Goal: Complete application form: Complete application form

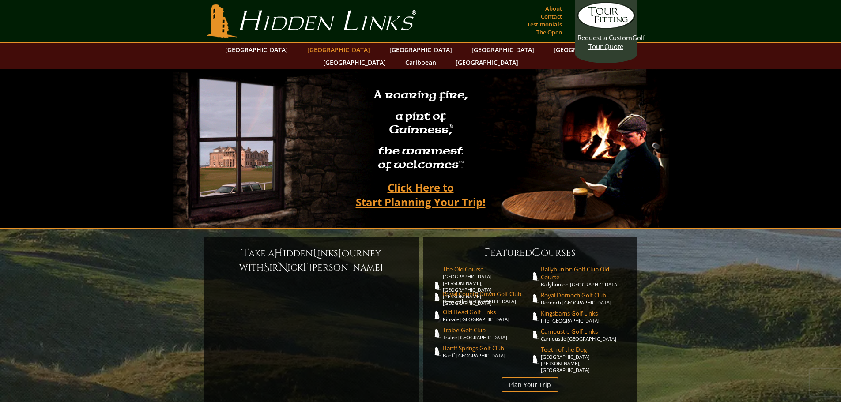
click at [321, 47] on link "[GEOGRAPHIC_DATA]" at bounding box center [339, 49] width 72 height 13
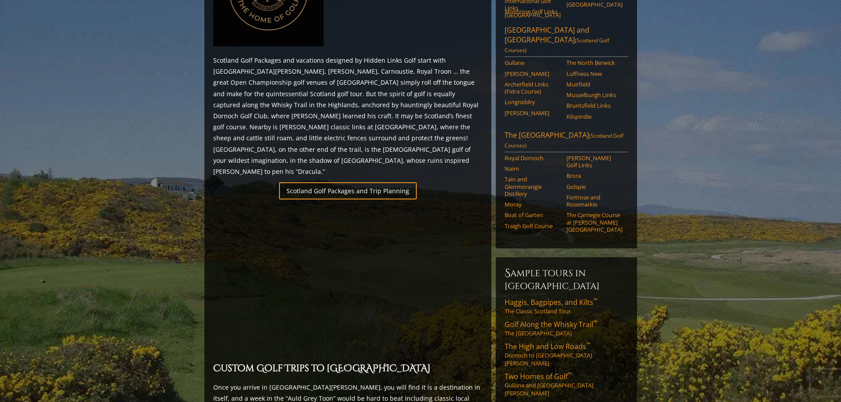
scroll to position [486, 0]
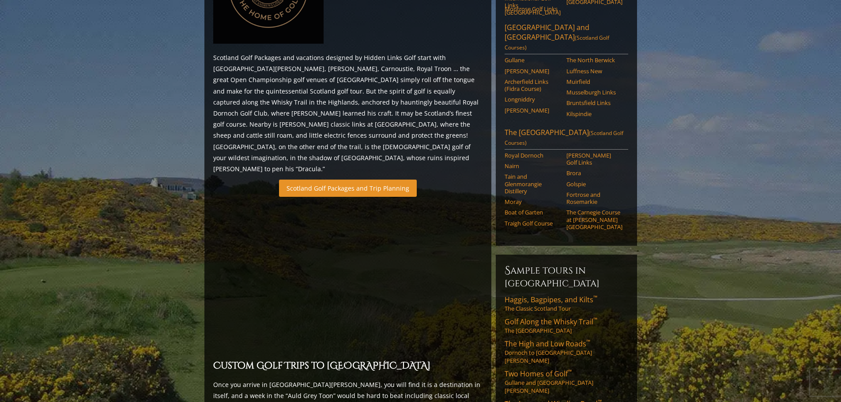
click at [345, 180] on link "Scotland Golf Packages and Trip Planning" at bounding box center [348, 188] width 138 height 17
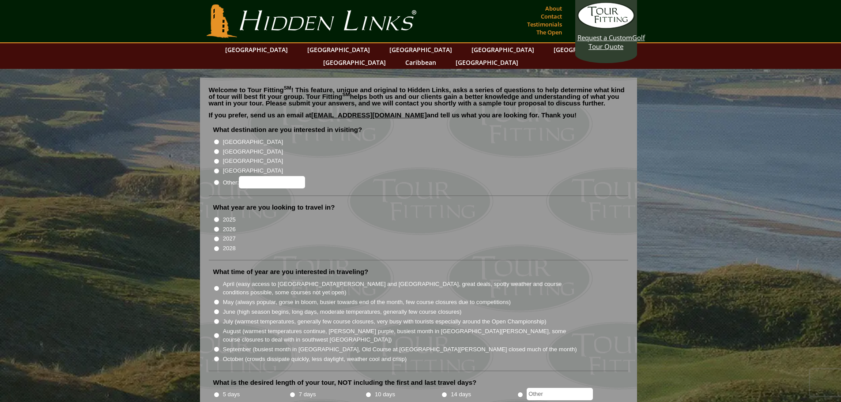
click at [216, 149] on input "[GEOGRAPHIC_DATA]" at bounding box center [217, 152] width 6 height 6
radio input "true"
click at [215, 236] on input "2027" at bounding box center [217, 239] width 6 height 6
radio input "true"
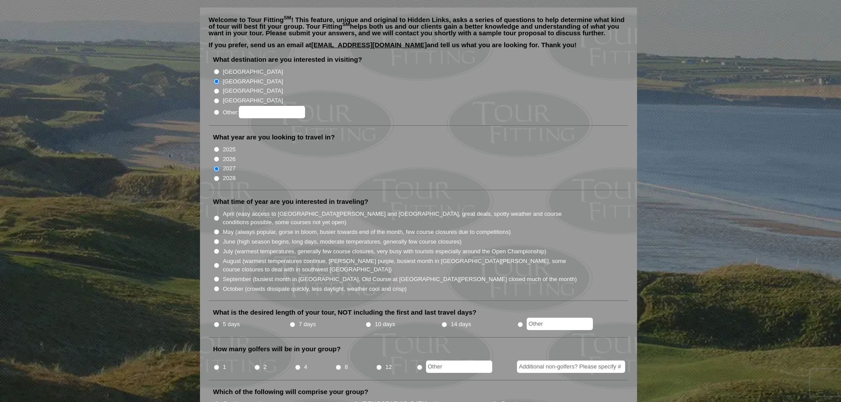
scroll to position [88, 0]
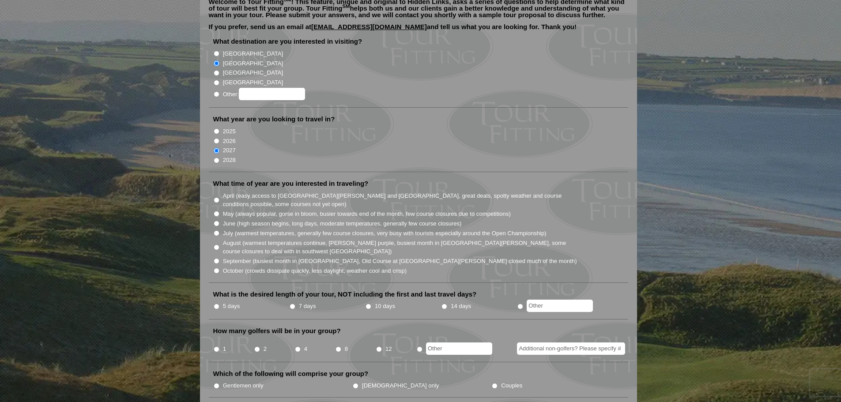
click at [217, 221] on input "June (high season begins, long days, moderate temperatures, generally few cours…" at bounding box center [217, 224] width 6 height 6
radio input "true"
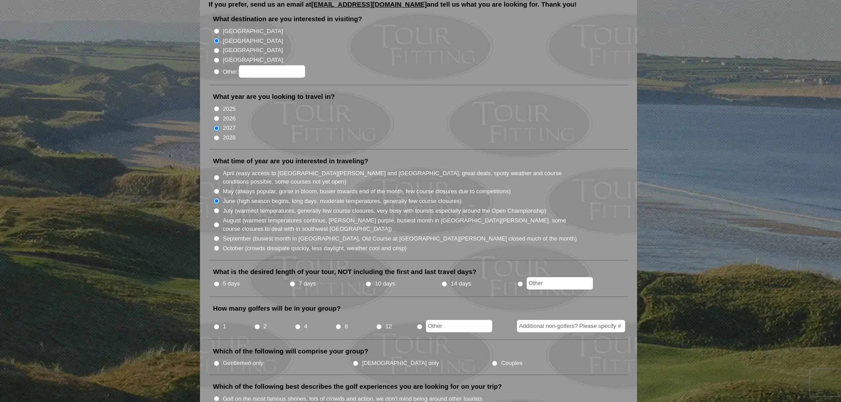
scroll to position [132, 0]
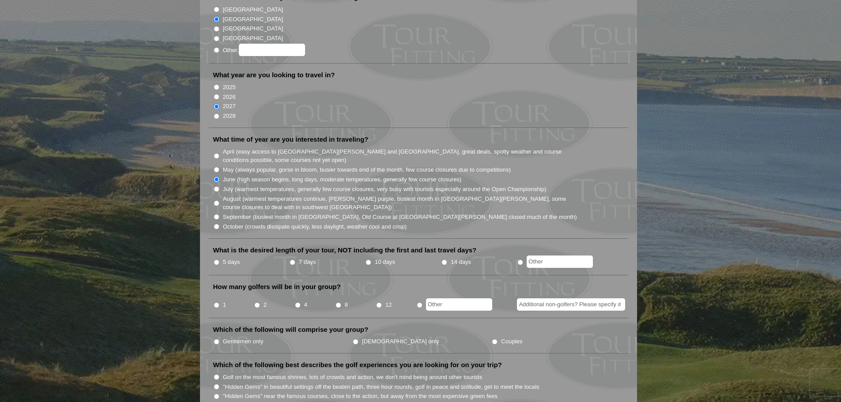
click at [293, 260] on input "7 days" at bounding box center [293, 263] width 6 height 6
radio input "true"
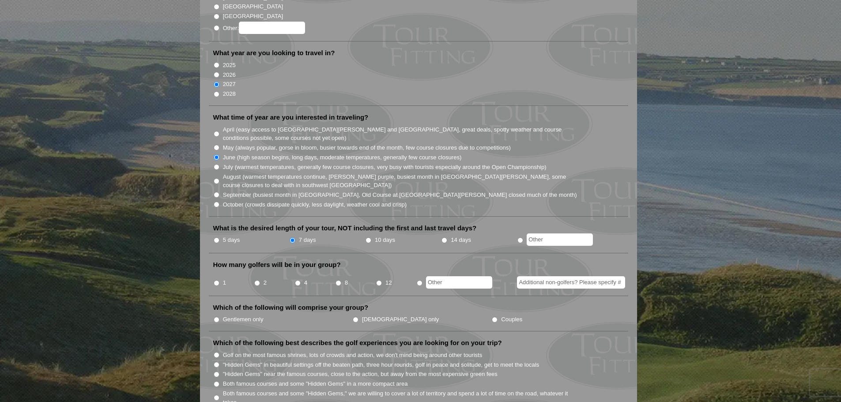
scroll to position [177, 0]
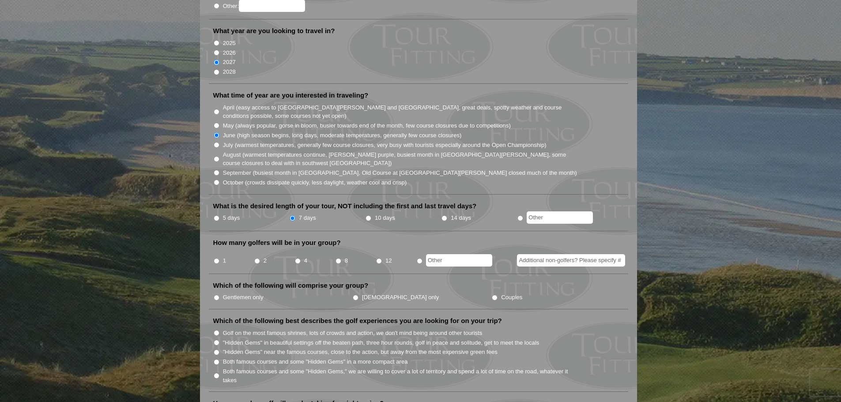
click at [421, 258] on input "radio" at bounding box center [420, 261] width 6 height 6
radio input "true"
click at [434, 254] on input "text" at bounding box center [459, 260] width 66 height 12
type input "3"
click at [470, 281] on li "Which of the following will comprise your group? Gentlemen only Ladies only Cou…" at bounding box center [418, 295] width 419 height 28
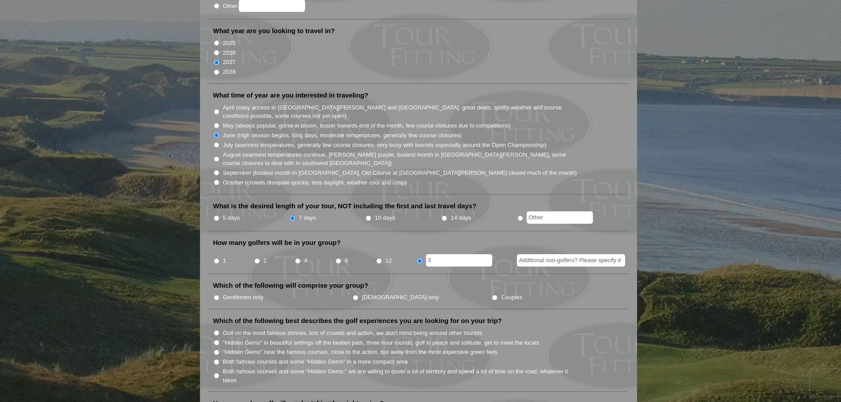
click at [523, 254] on input "Additional non-golfers? Please specify #" at bounding box center [571, 260] width 108 height 12
type input "1"
click at [556, 292] on ul "Gentlemen only Ladies only Couples" at bounding box center [422, 297] width 418 height 10
click at [216, 295] on input "Gentlemen only" at bounding box center [217, 298] width 6 height 6
radio input "true"
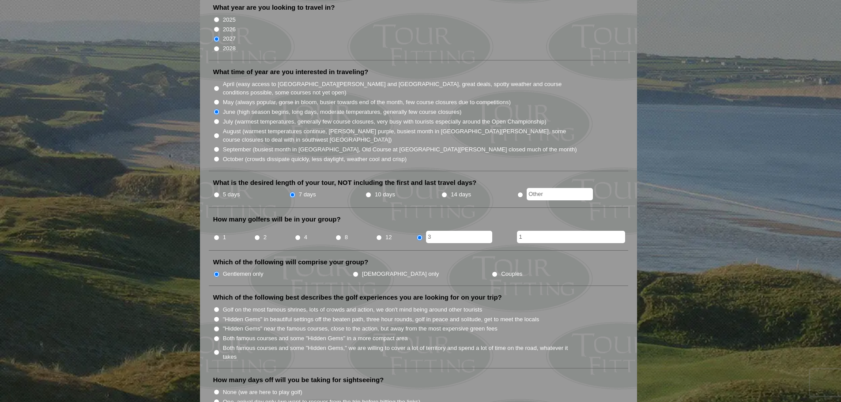
scroll to position [221, 0]
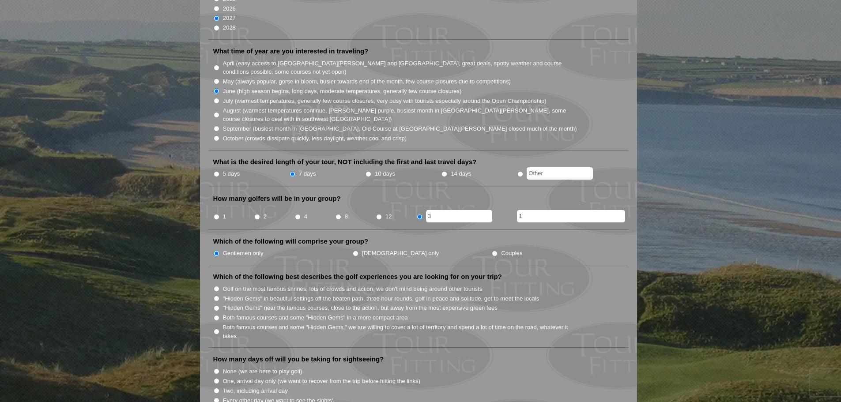
click at [215, 315] on input "Both famous courses and some "Hidden Gems" in a more compact area" at bounding box center [217, 318] width 6 height 6
radio input "true"
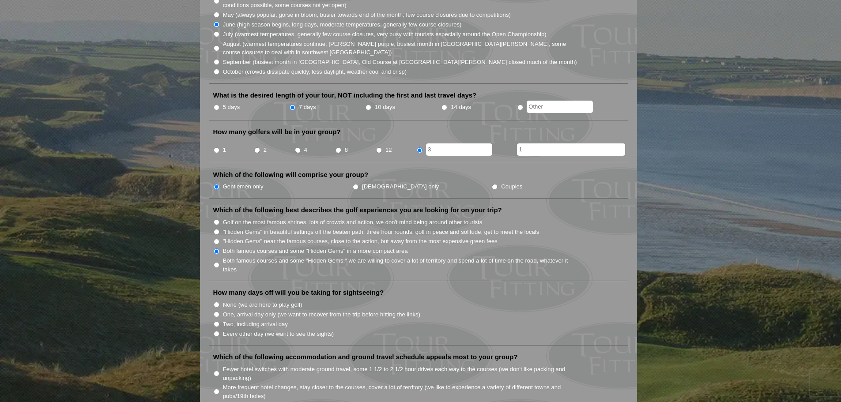
scroll to position [309, 0]
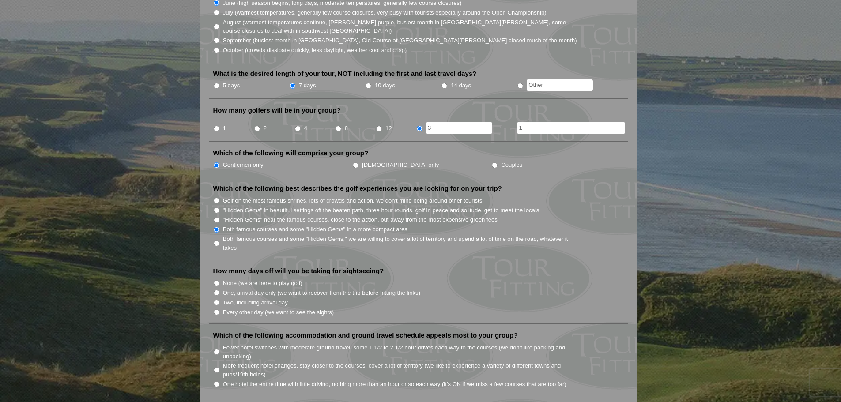
click at [215, 309] on input "Every other day (we want to see the sights)" at bounding box center [217, 312] width 6 height 6
radio input "true"
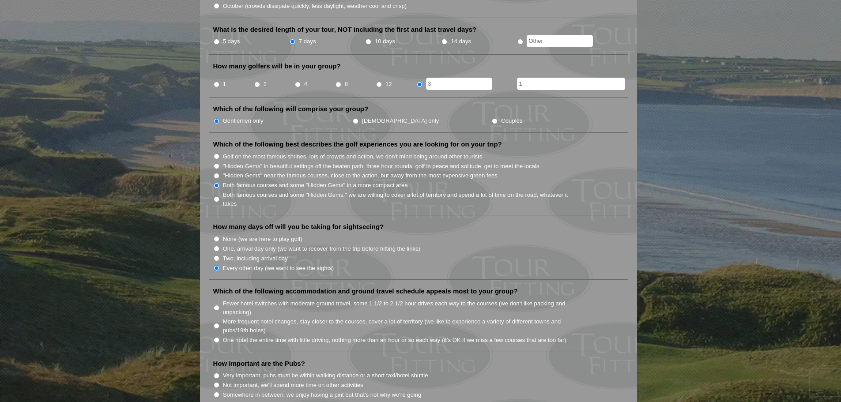
scroll to position [397, 0]
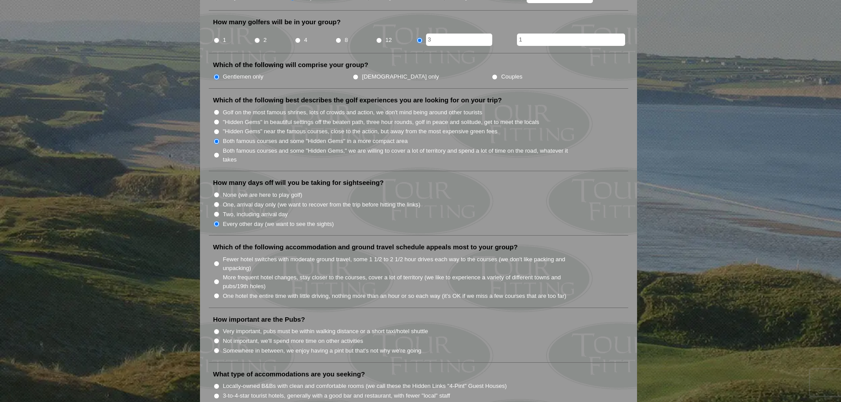
click at [216, 293] on input "One hotel the entire time with little driving, nothing more than an hour or so …" at bounding box center [217, 296] width 6 height 6
radio input "true"
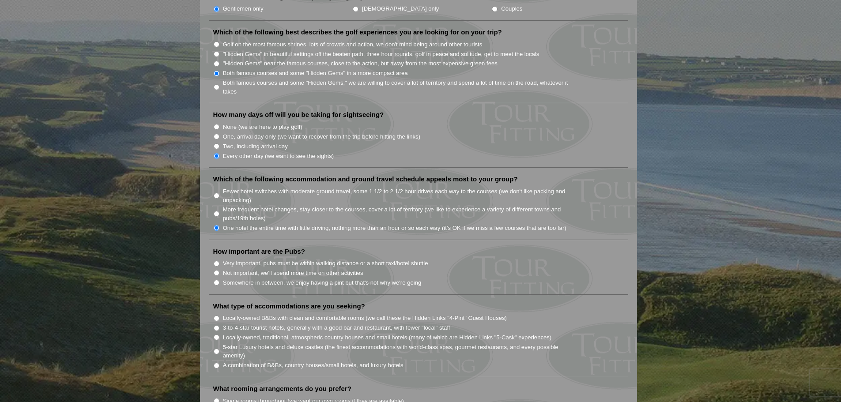
scroll to position [486, 0]
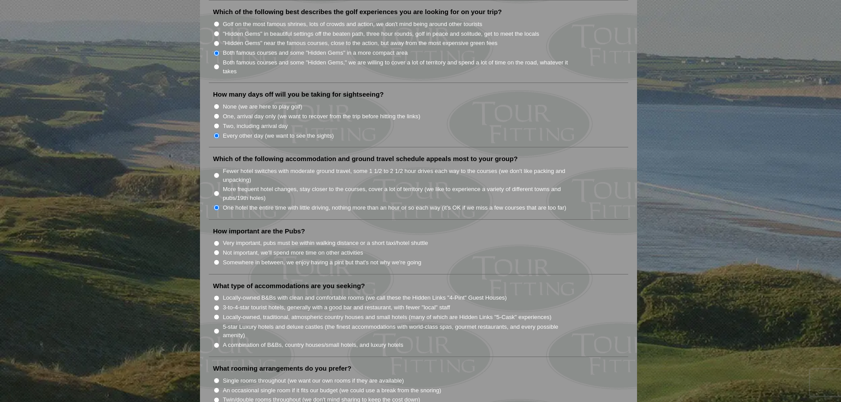
click at [219, 260] on input "Somewhere in between, we enjoy having a pint but that's not why we're going" at bounding box center [217, 263] width 6 height 6
radio input "true"
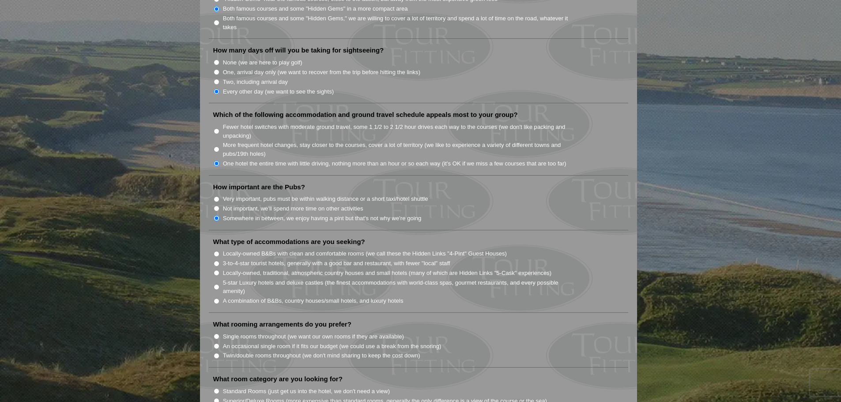
scroll to position [574, 0]
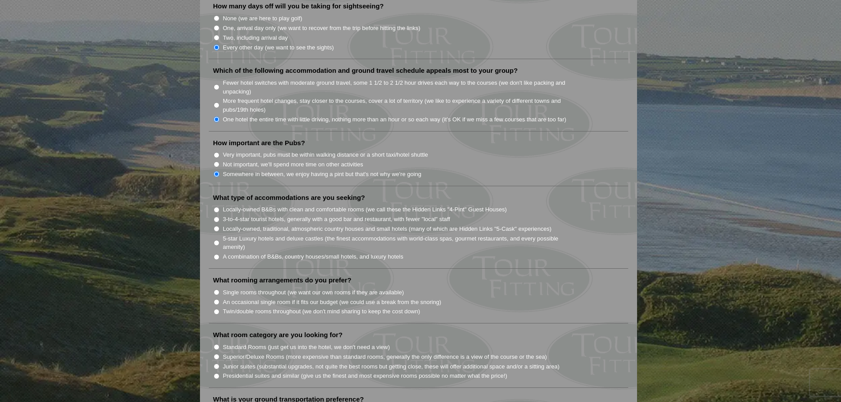
click at [216, 217] on input "3-to-4-star tourist hotels, generally with a good bar and restaurant, with fewe…" at bounding box center [217, 220] width 6 height 6
radio input "true"
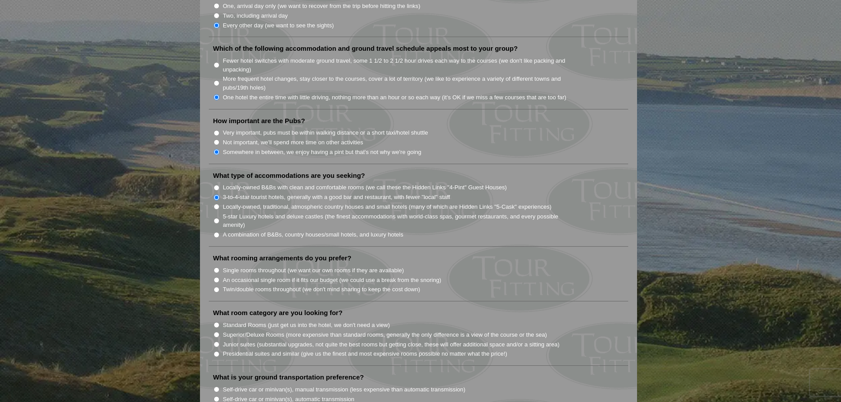
scroll to position [618, 0]
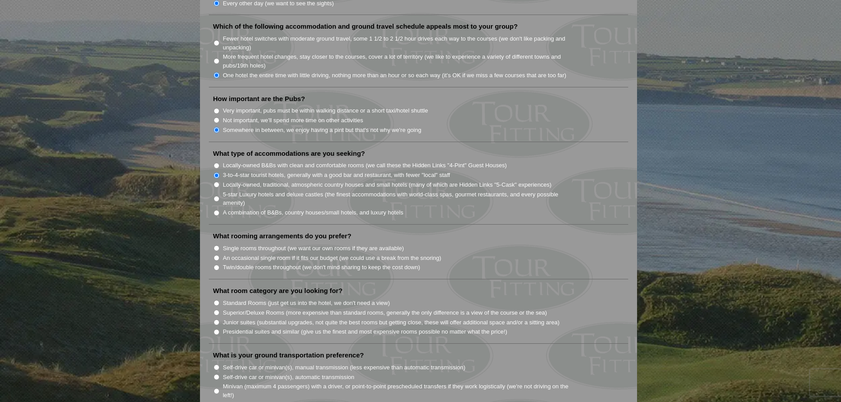
click at [215, 255] on input "An occasional single room if it fits our budget (we could use a break from the …" at bounding box center [217, 258] width 6 height 6
radio input "true"
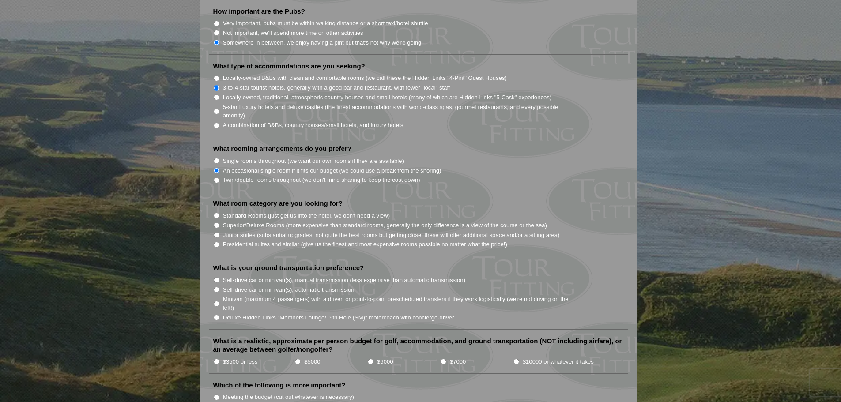
scroll to position [706, 0]
click at [214, 212] on input "Standard Rooms (just get us into the hotel, we don't need a view)" at bounding box center [217, 215] width 6 height 6
radio input "true"
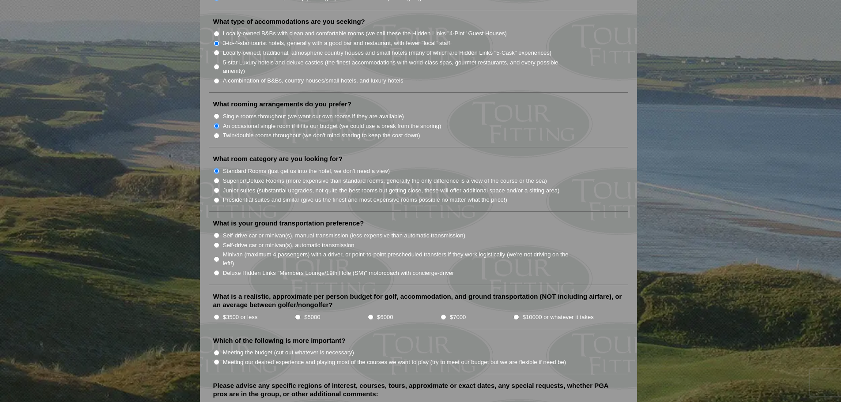
scroll to position [751, 0]
click at [217, 256] on input "Minivan (maximum 4 passengers) with a driver, or point-to-point prescheduled tr…" at bounding box center [217, 259] width 6 height 6
radio input "true"
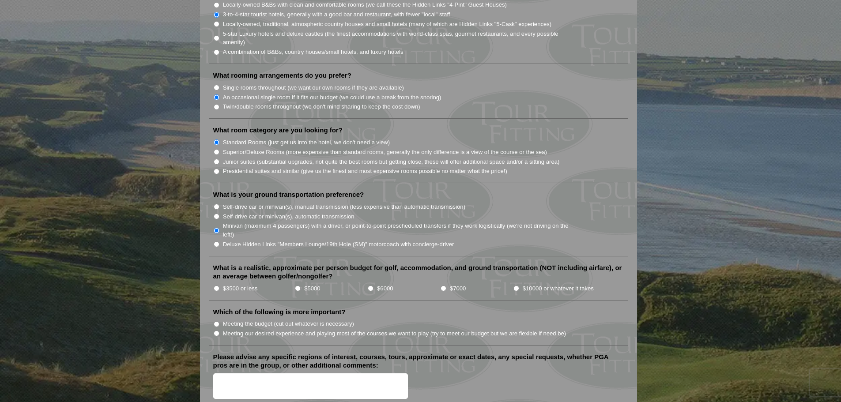
scroll to position [795, 0]
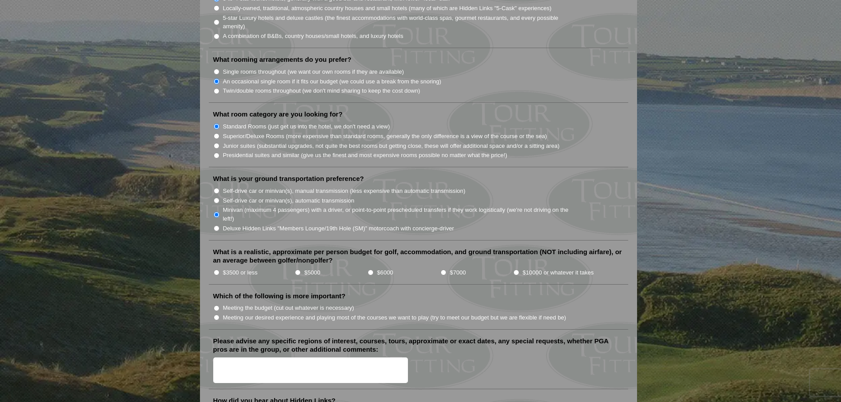
click at [216, 270] on input "$3500 or less" at bounding box center [217, 273] width 6 height 6
radio input "true"
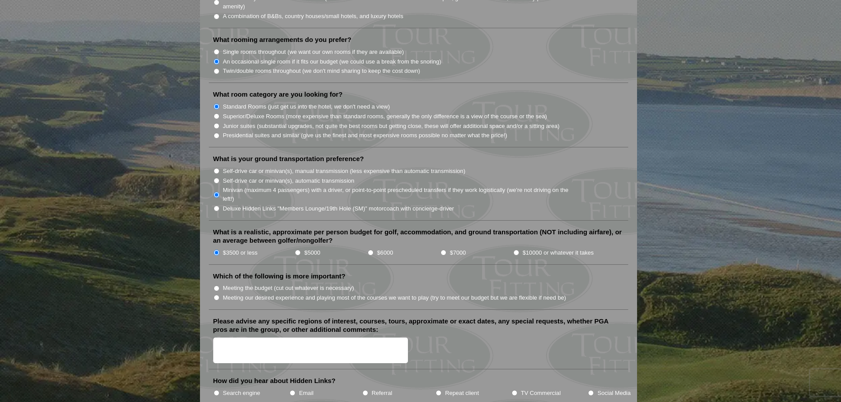
scroll to position [839, 0]
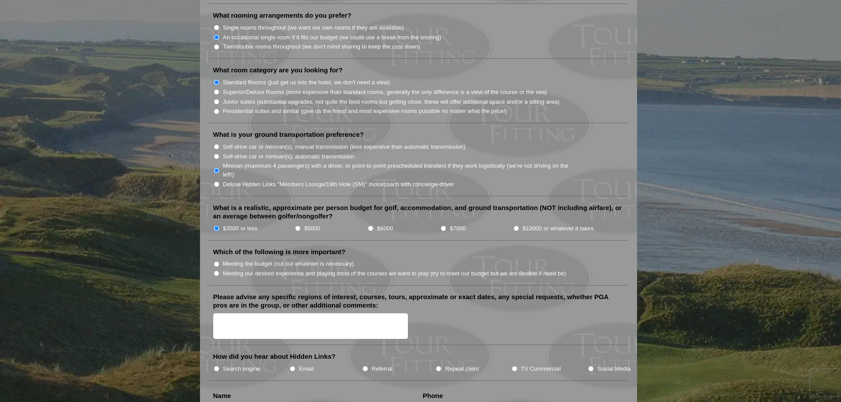
click at [218, 268] on li "Meeting our desired experience and playing most of the courses we want to play …" at bounding box center [422, 273] width 418 height 10
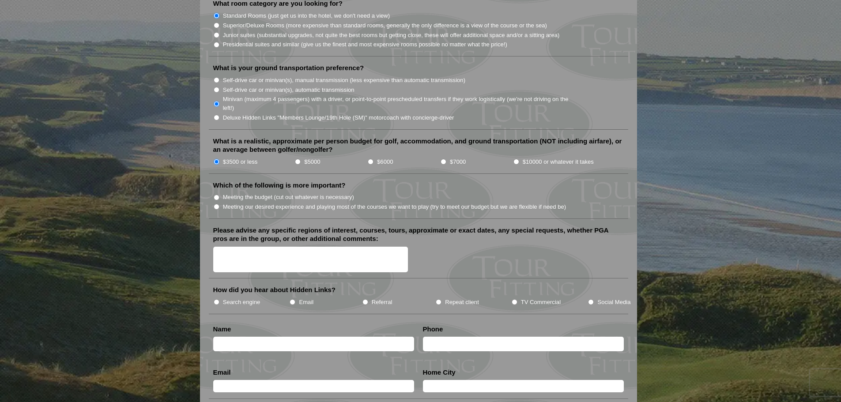
scroll to position [927, 0]
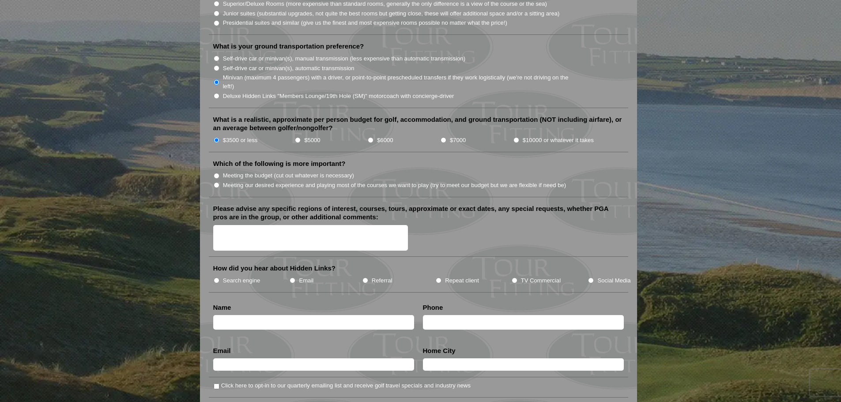
click at [514, 278] on input "TV Commercial" at bounding box center [515, 281] width 6 height 6
radio input "true"
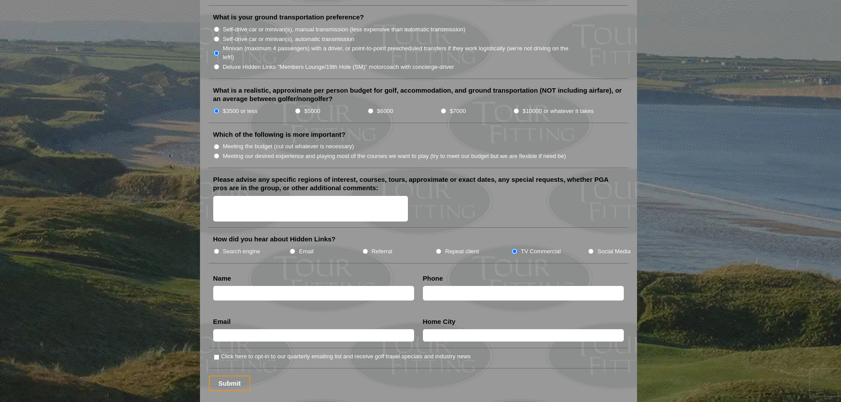
scroll to position [971, 0]
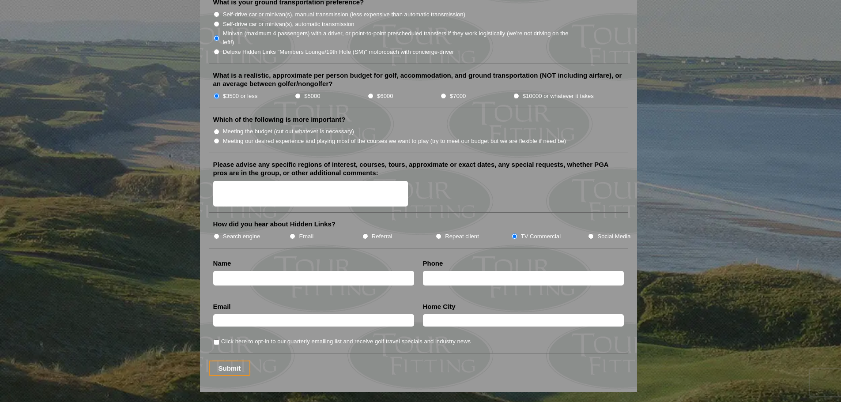
click at [277, 271] on input "text" at bounding box center [313, 278] width 201 height 15
type input "Jim Secrest"
click at [456, 272] on input "text" at bounding box center [523, 278] width 201 height 15
type input "913-634-2323"
click at [317, 314] on input "text" at bounding box center [313, 320] width 201 height 12
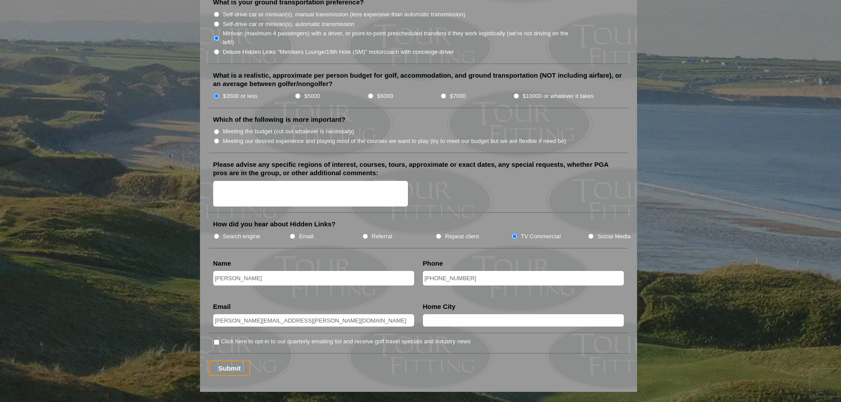
type input "secrest.jim@gmail.com"
click at [438, 314] on input "text" at bounding box center [523, 320] width 201 height 12
type input "Kansas City"
click at [215, 339] on input "Click here to opt-in to our quarterly emailing list and receive golf travel spe…" at bounding box center [217, 342] width 6 height 6
checkbox input "true"
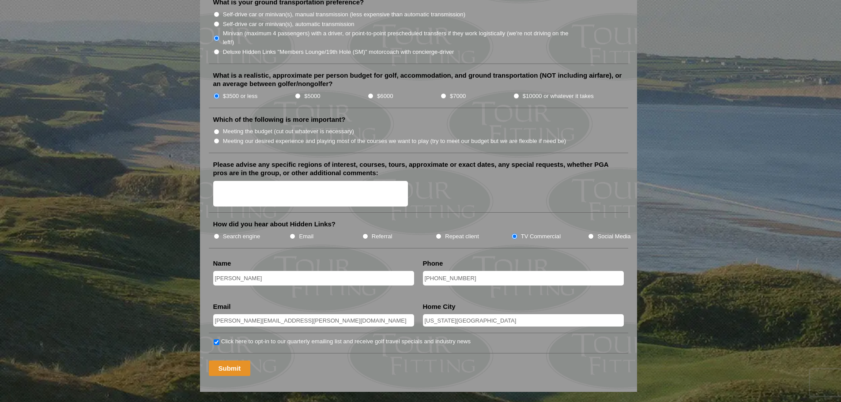
click at [228, 361] on input "Submit" at bounding box center [230, 368] width 42 height 15
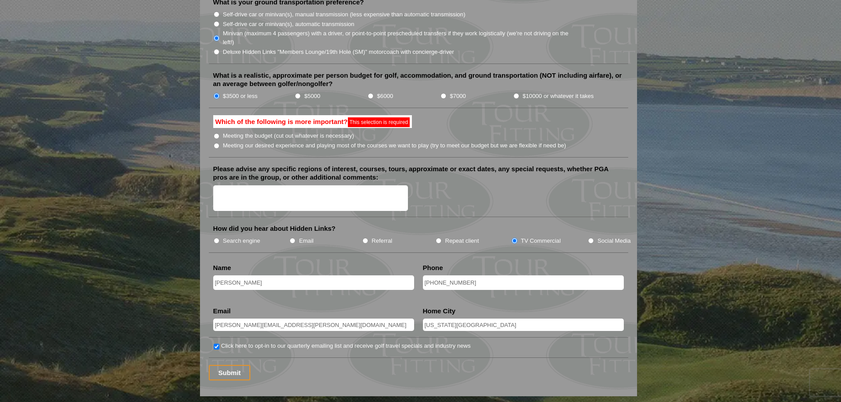
click at [217, 143] on input "Meeting our desired experience and playing most of the courses we want to play …" at bounding box center [217, 146] width 6 height 6
radio input "true"
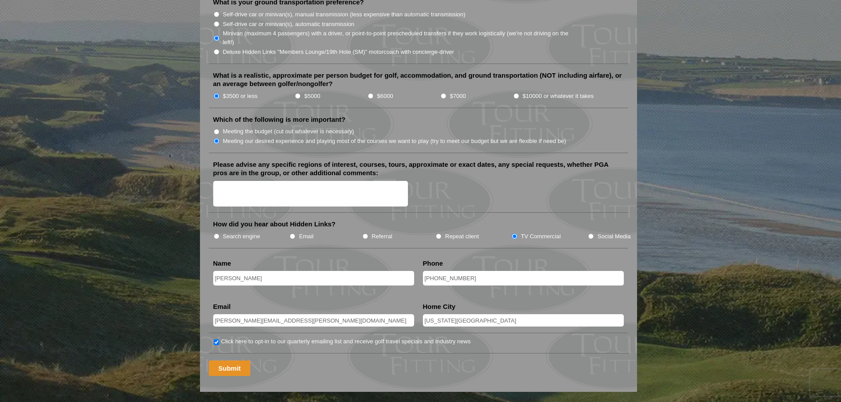
click at [236, 361] on input "Submit" at bounding box center [230, 368] width 42 height 15
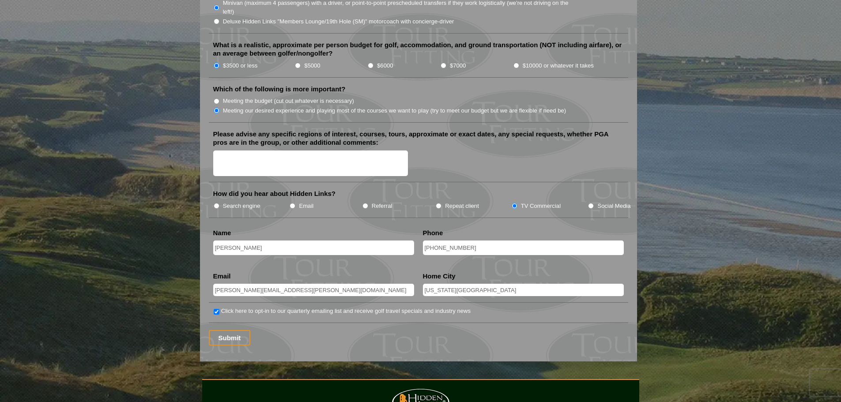
scroll to position [1060, 0]
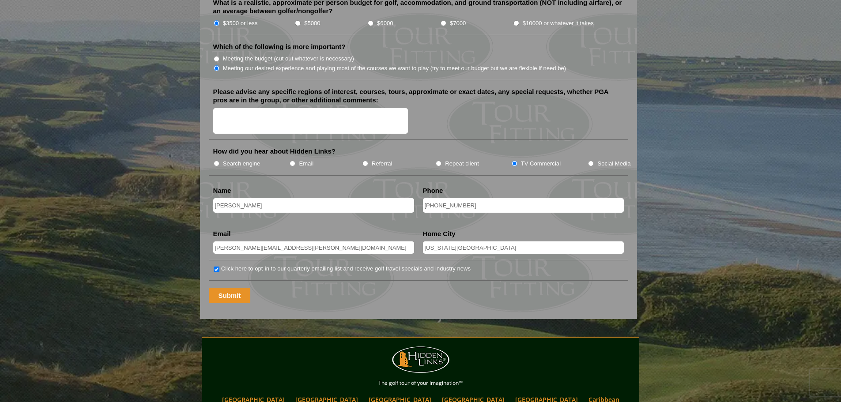
click at [226, 288] on input "Submit" at bounding box center [230, 295] width 42 height 15
